Goal: Find specific page/section: Find specific page/section

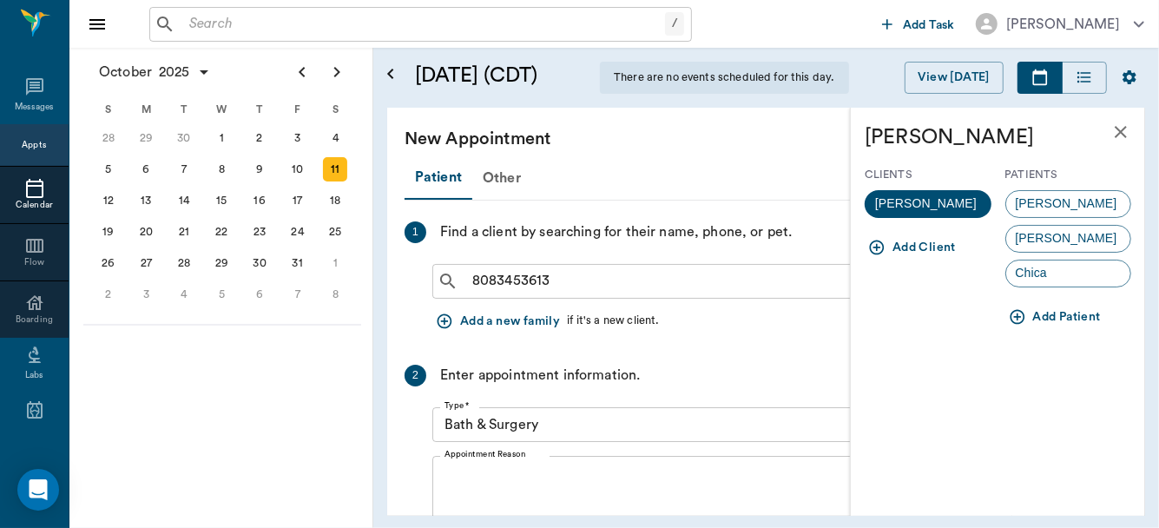
click at [387, 36] on div "/ ​" at bounding box center [420, 24] width 543 height 35
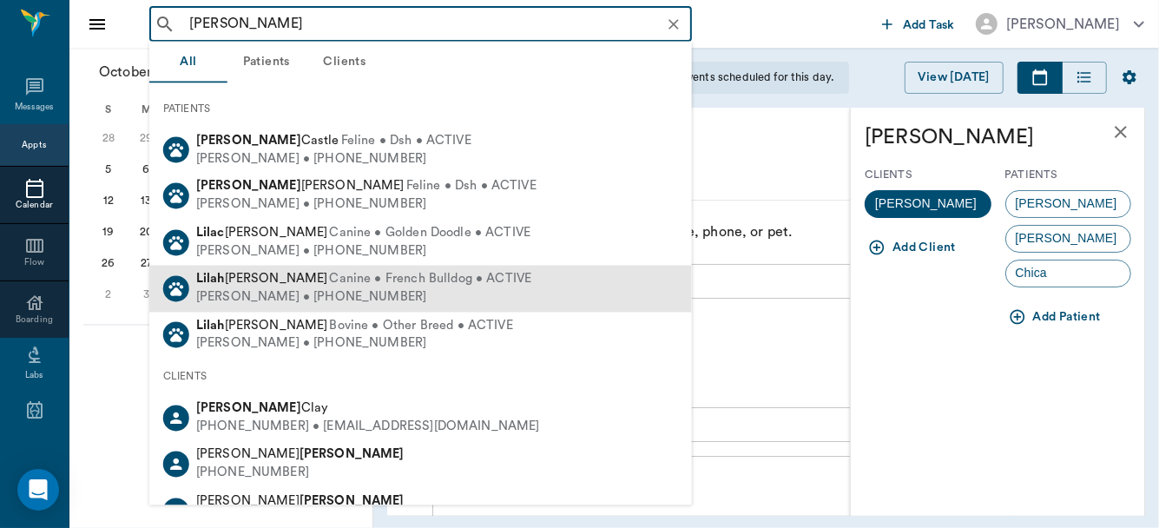
click at [274, 283] on span "[PERSON_NAME]" at bounding box center [262, 279] width 132 height 13
type input "[PERSON_NAME]"
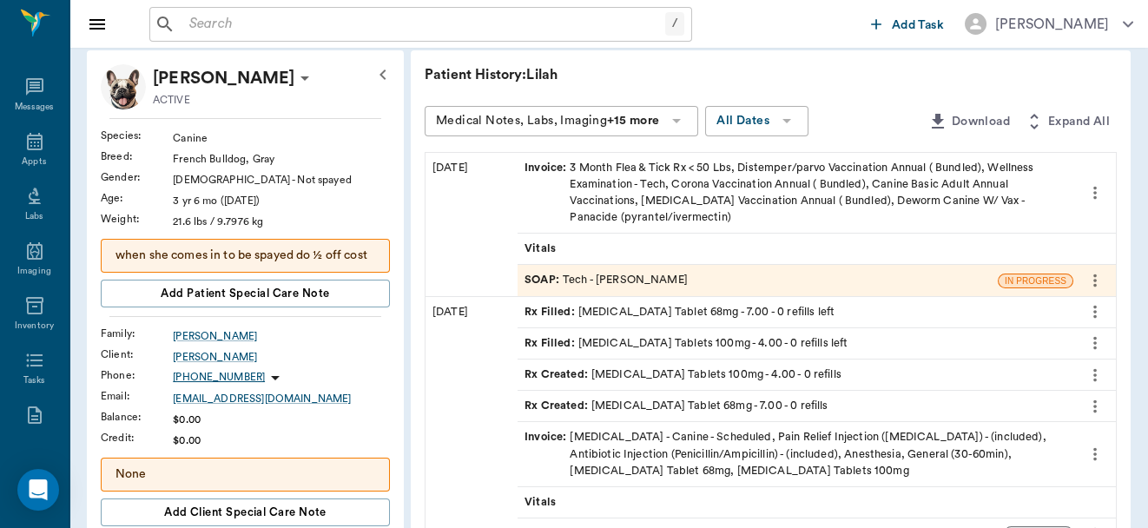
scroll to position [93, 0]
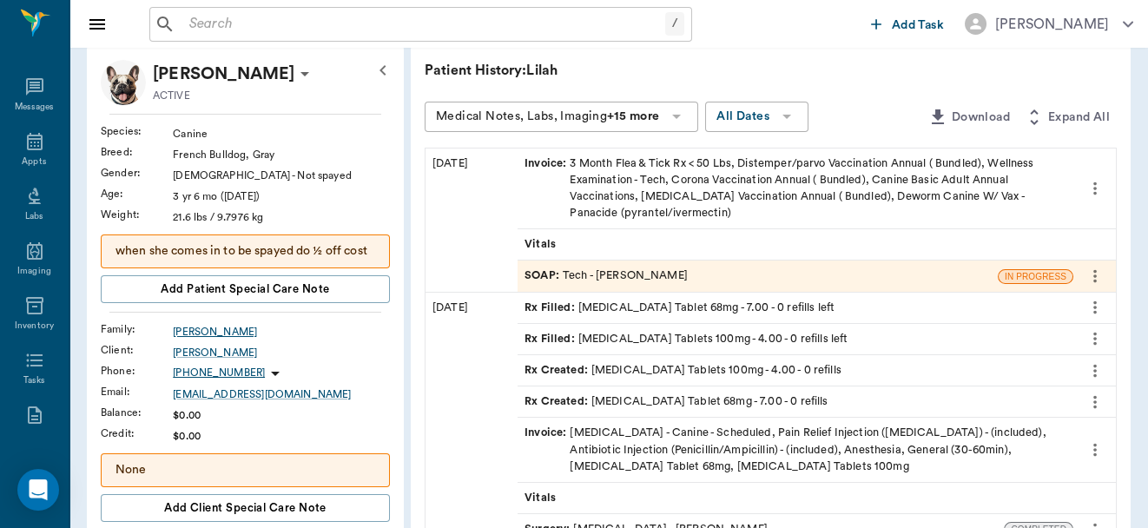
click at [194, 332] on div "[PERSON_NAME]" at bounding box center [281, 332] width 217 height 16
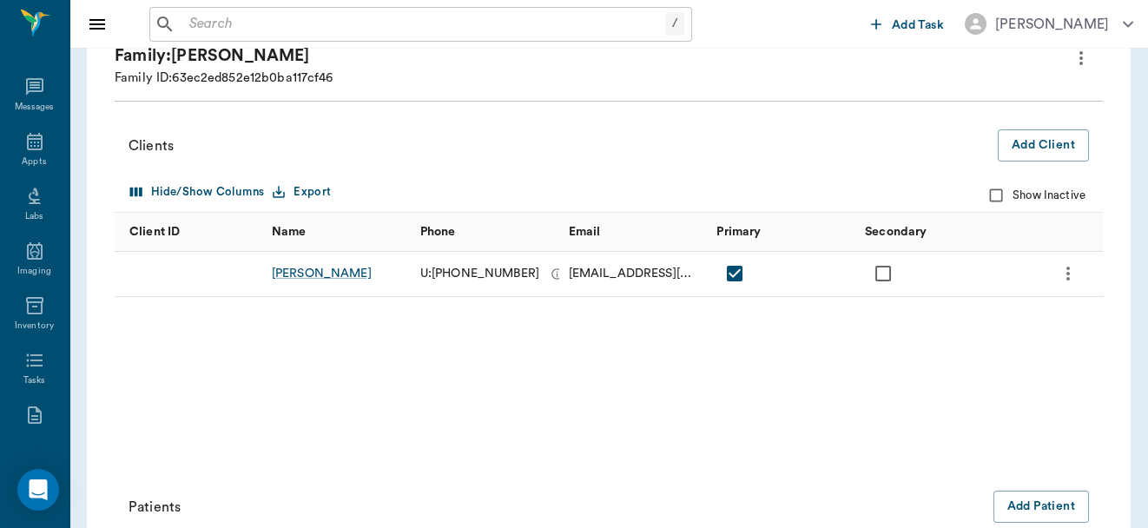
scroll to position [99, 0]
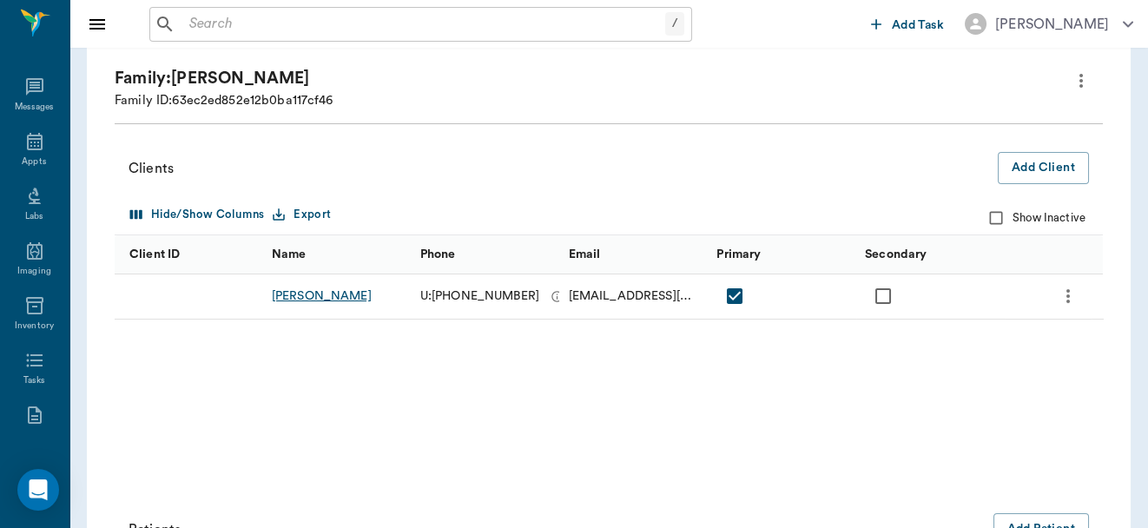
click at [331, 299] on div "[PERSON_NAME]" at bounding box center [322, 295] width 100 height 17
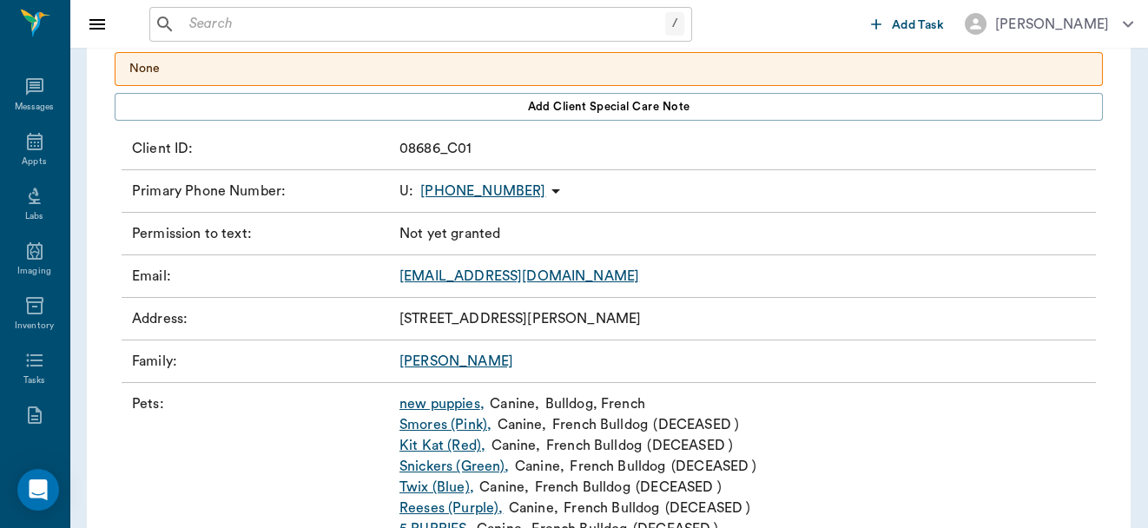
scroll to position [257, 0]
